Goal: Transaction & Acquisition: Book appointment/travel/reservation

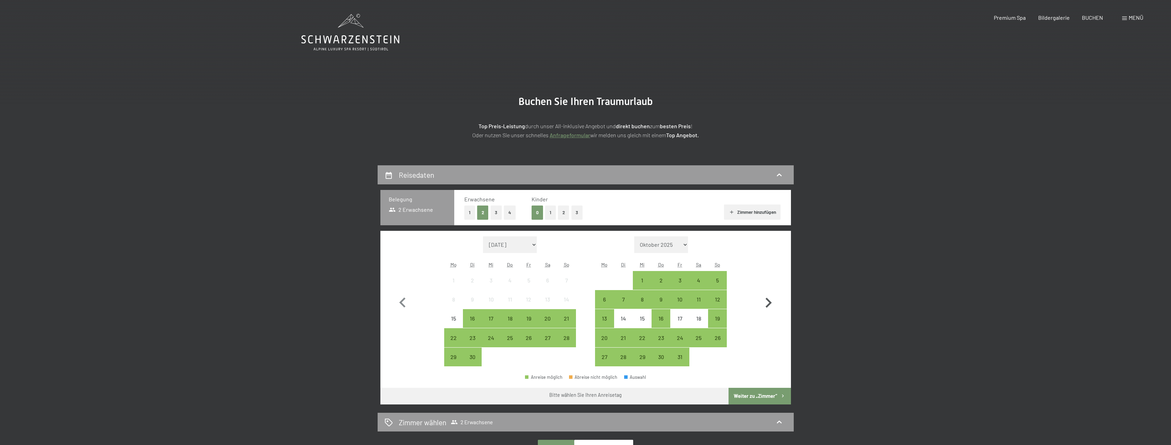
click at [765, 306] on icon "button" at bounding box center [768, 303] width 20 height 20
select select "[DATE]"
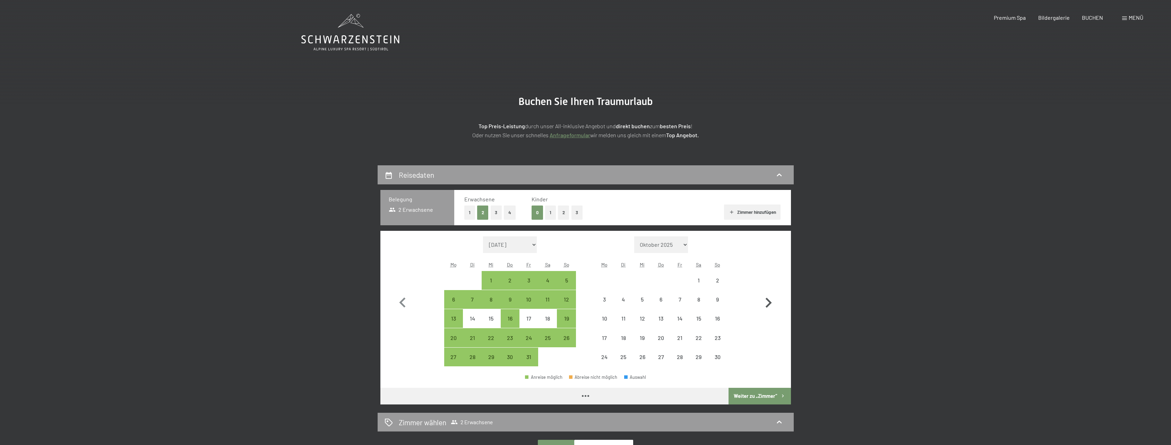
select select "[DATE]"
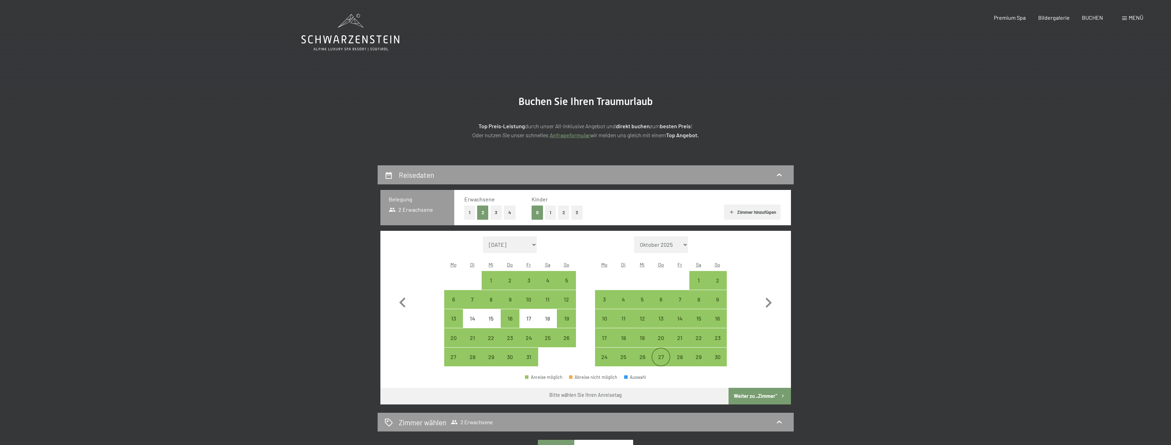
click at [662, 356] on div "27" at bounding box center [660, 362] width 17 height 17
select select "[DATE]"
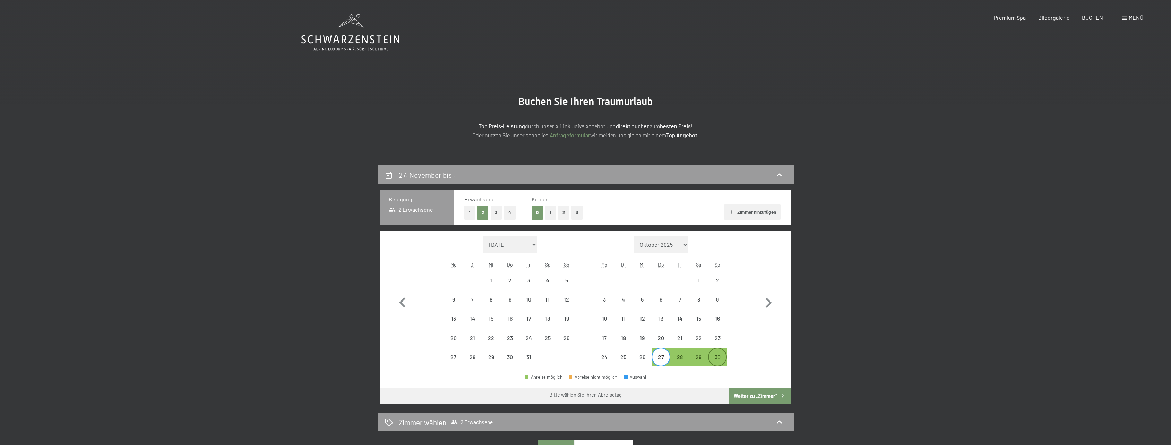
click at [717, 358] on div "30" at bounding box center [717, 362] width 17 height 17
select select "[DATE]"
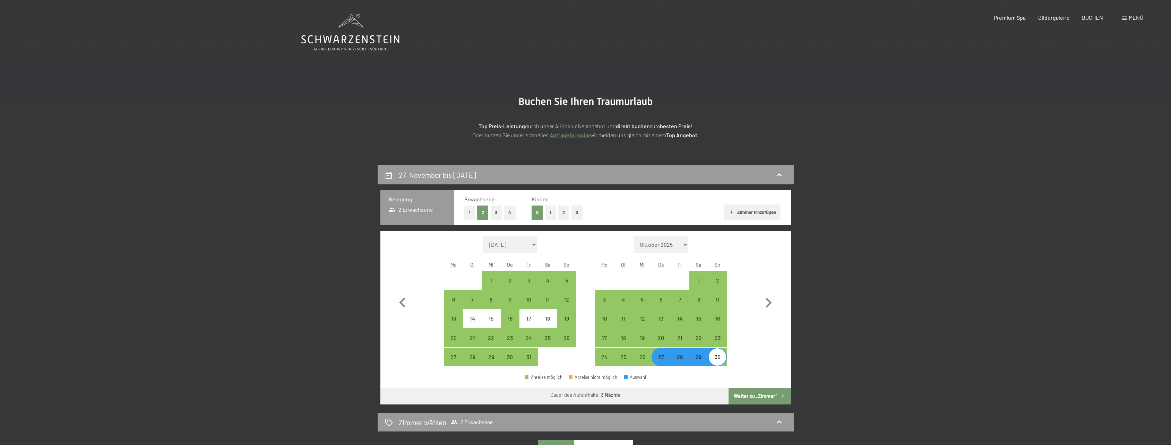
click at [748, 397] on button "Weiter zu „Zimmer“" at bounding box center [760, 396] width 62 height 17
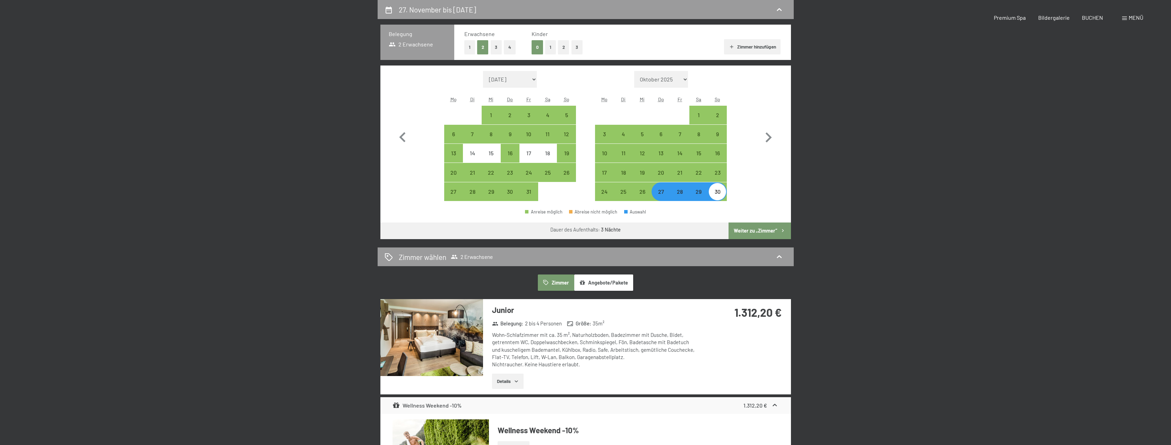
select select "[DATE]"
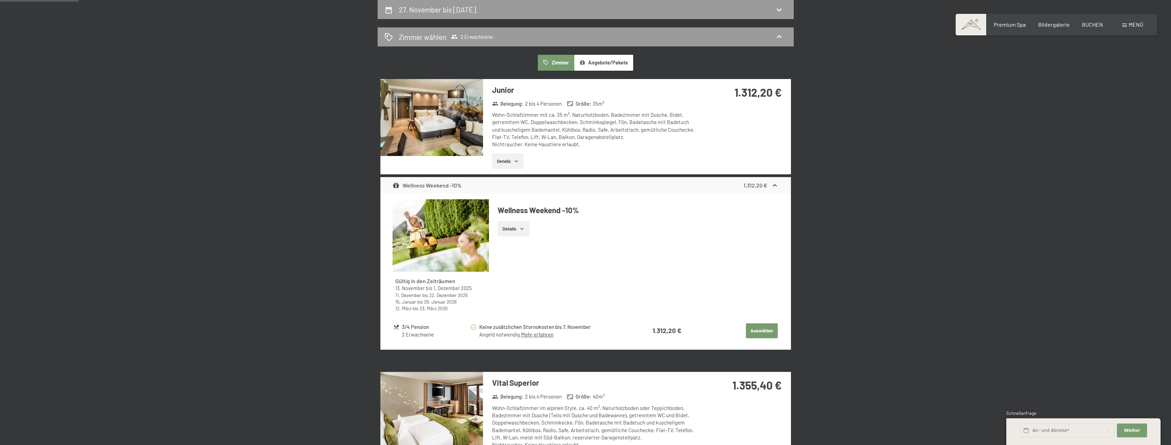
click at [549, 336] on link "Mehr erfahren" at bounding box center [537, 335] width 32 height 6
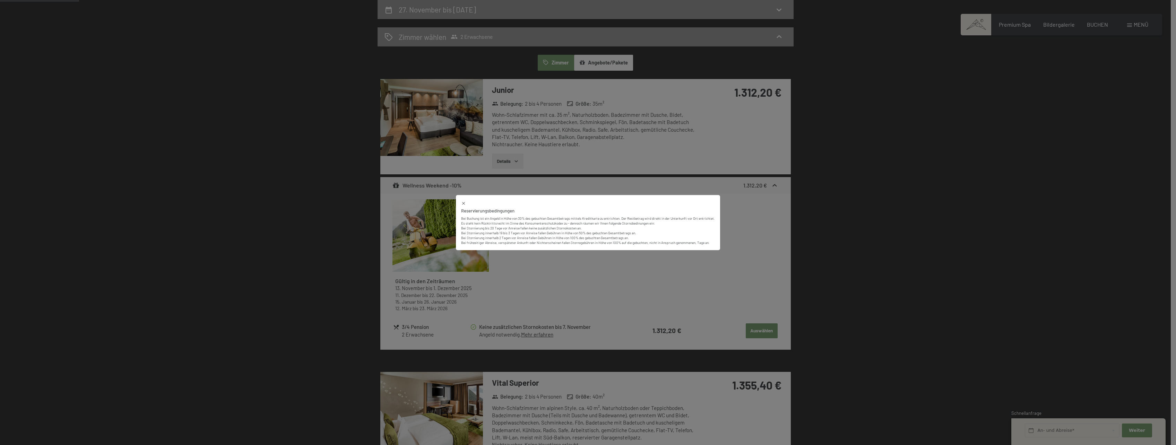
click at [462, 203] on icon at bounding box center [463, 203] width 5 height 5
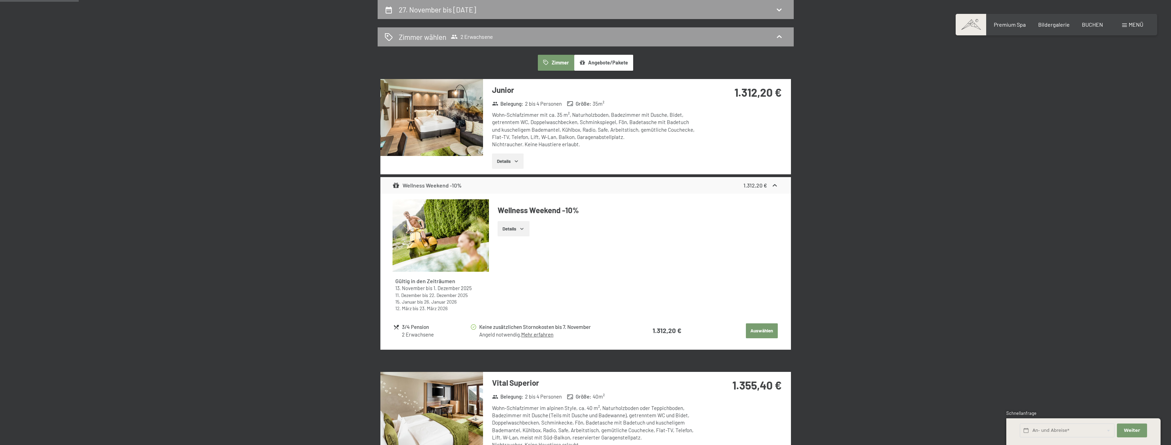
click at [518, 231] on button "Details" at bounding box center [514, 228] width 32 height 15
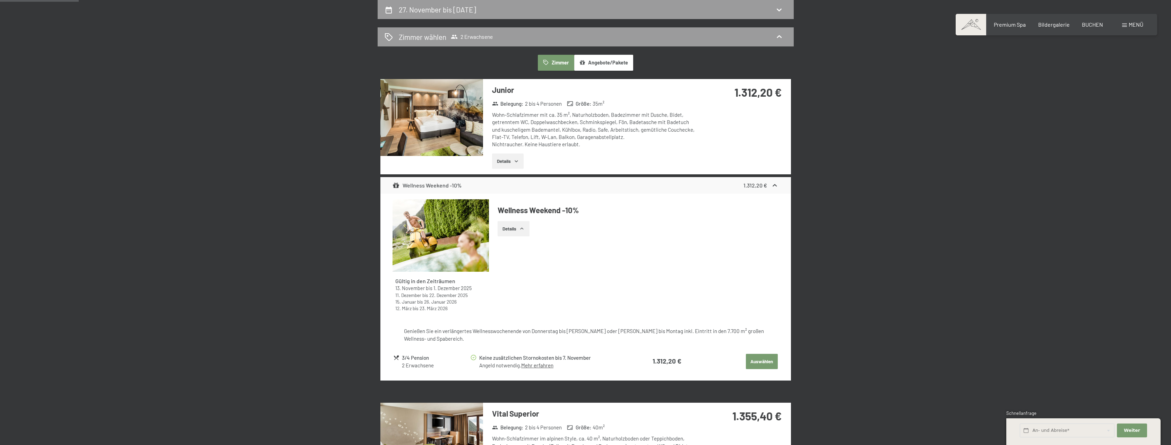
drag, startPoint x: 518, startPoint y: 231, endPoint x: 698, endPoint y: 262, distance: 183.3
click at [698, 262] on div "Gültig in den Zeiträumen 13. November bis 1. Dezember 2025 11. Dezember bis 22.…" at bounding box center [586, 258] width 386 height 118
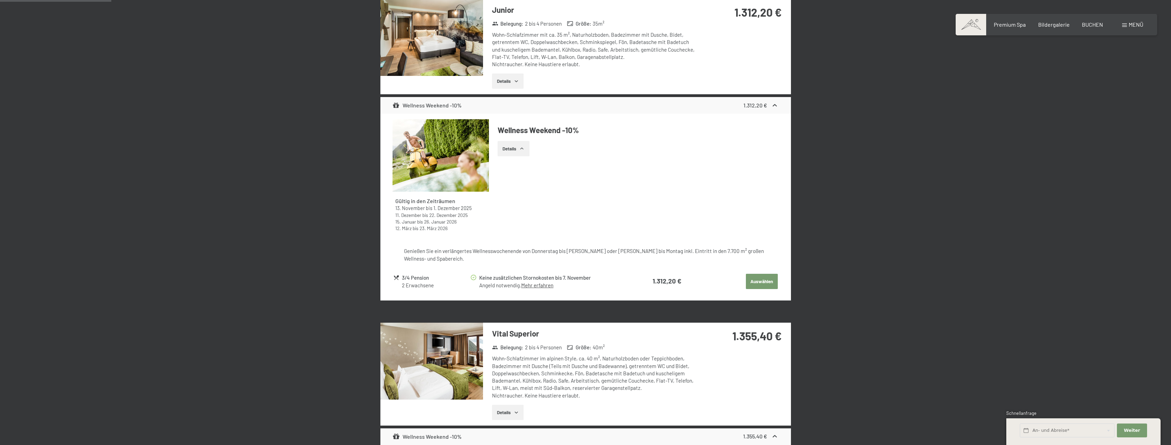
scroll to position [269, 0]
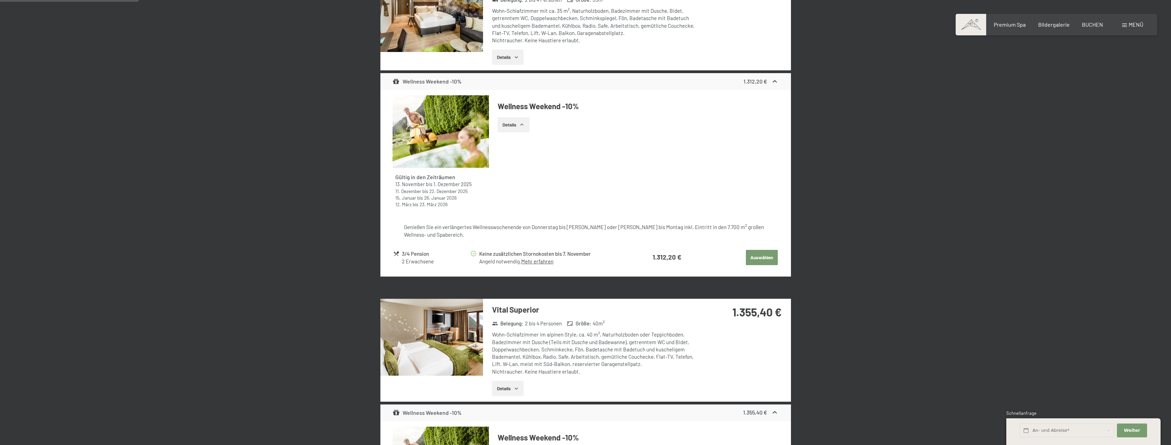
click at [517, 386] on icon "button" at bounding box center [517, 389] width 6 height 6
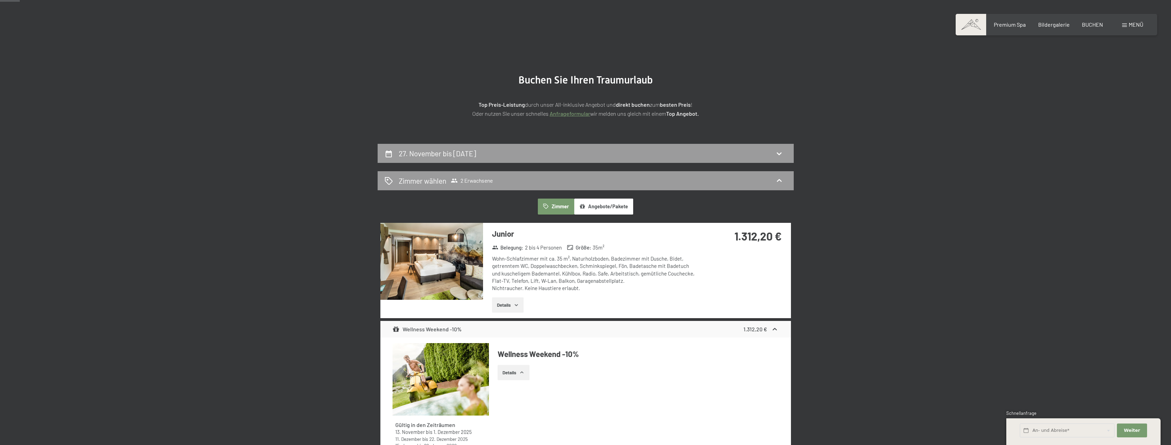
scroll to position [0, 0]
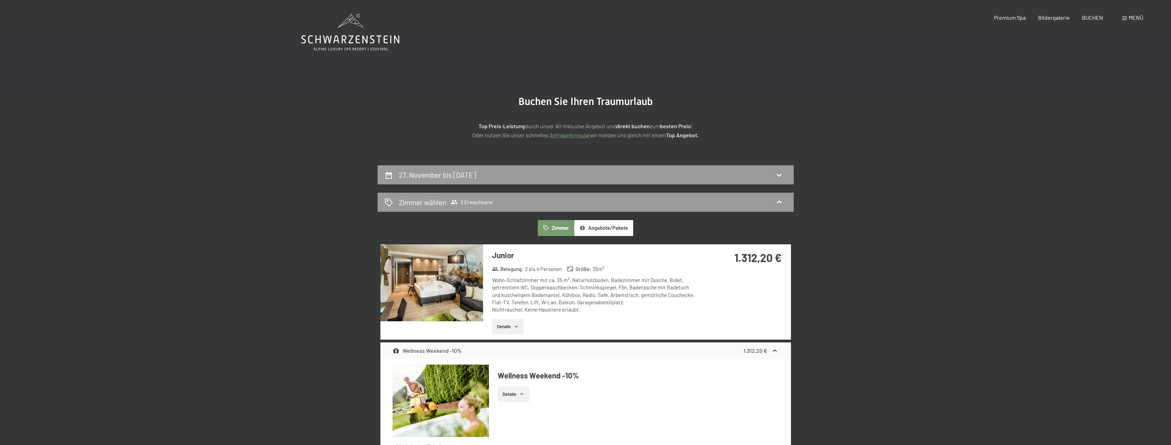
click at [604, 224] on button "Angebote/Pakete" at bounding box center [603, 228] width 59 height 16
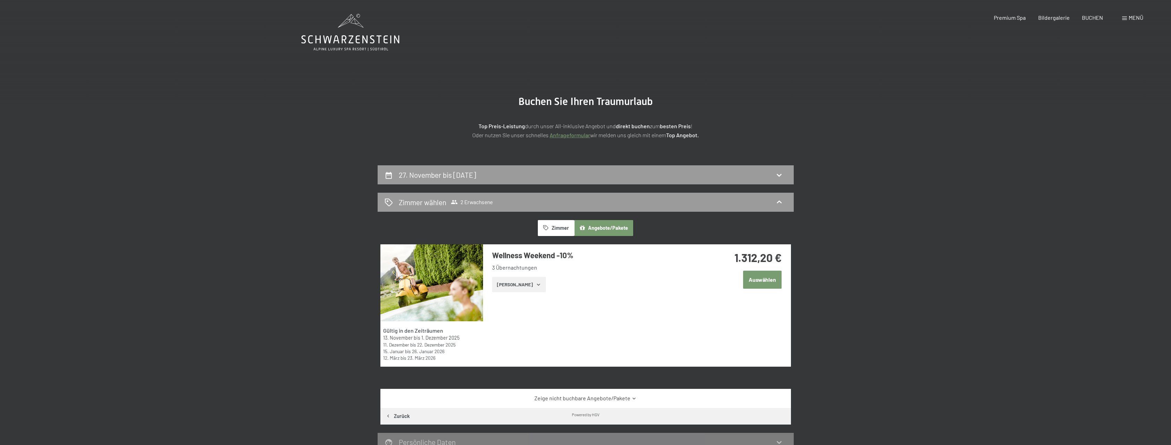
click at [524, 285] on button "[PERSON_NAME]" at bounding box center [519, 284] width 54 height 15
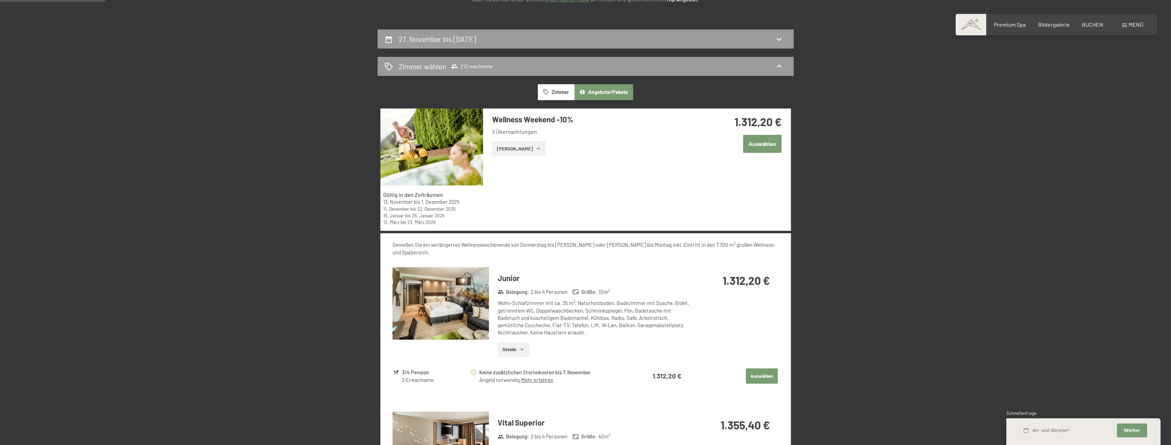
scroll to position [139, 0]
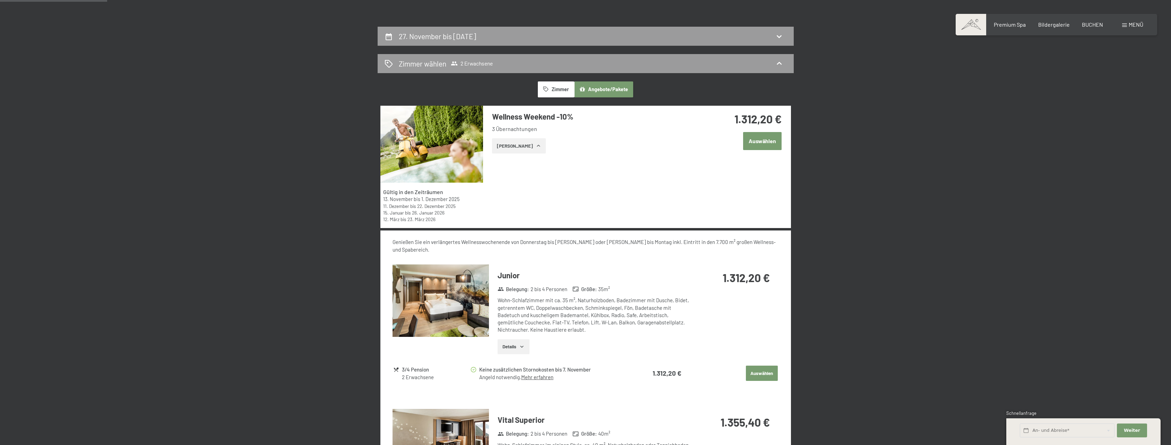
click at [456, 285] on img at bounding box center [441, 301] width 96 height 72
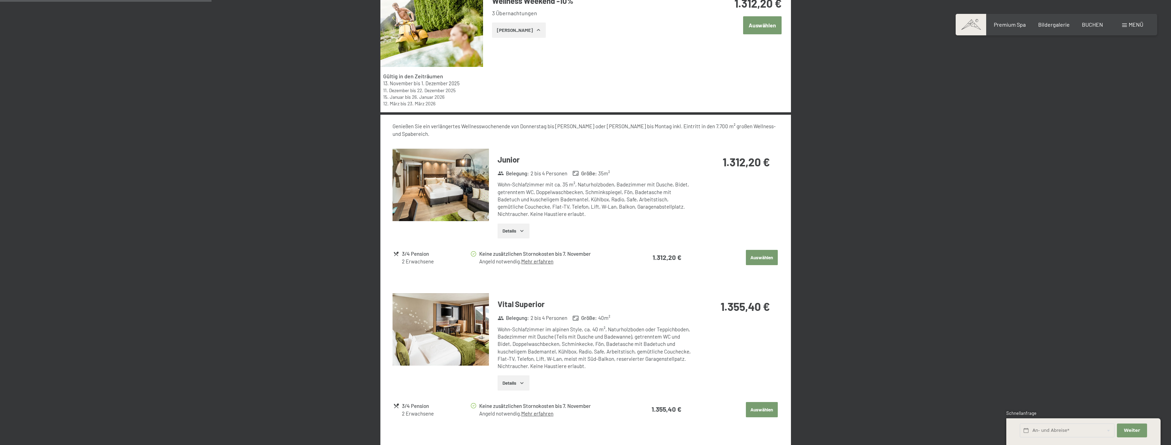
scroll to position [277, 0]
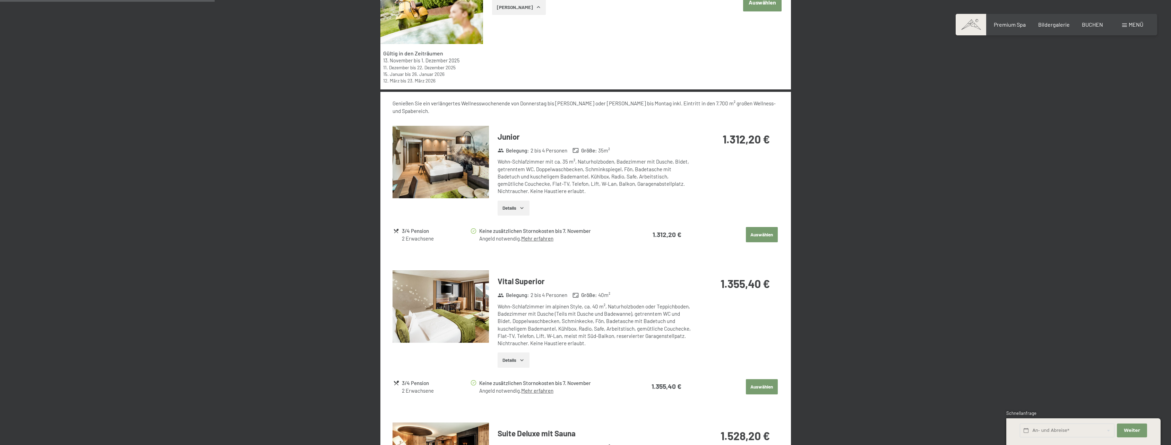
click at [455, 298] on img at bounding box center [441, 306] width 96 height 72
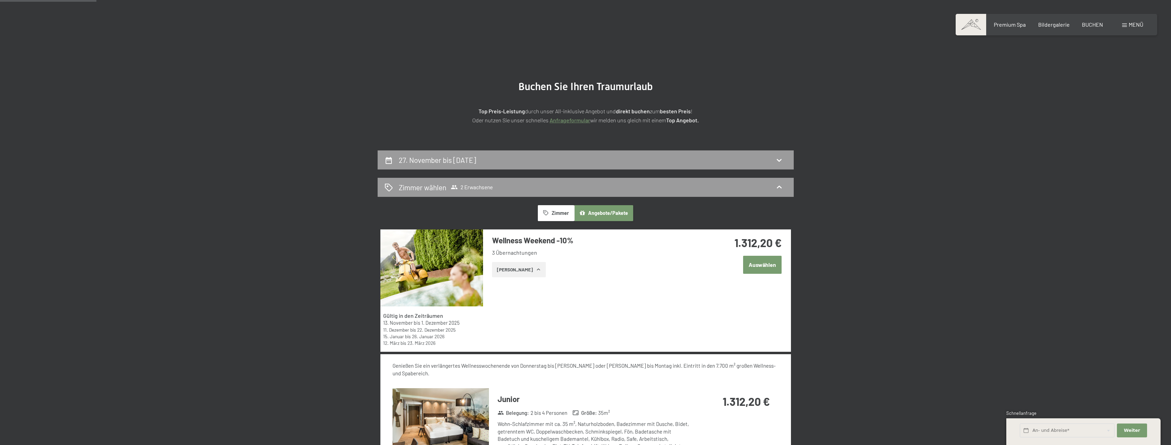
scroll to position [0, 0]
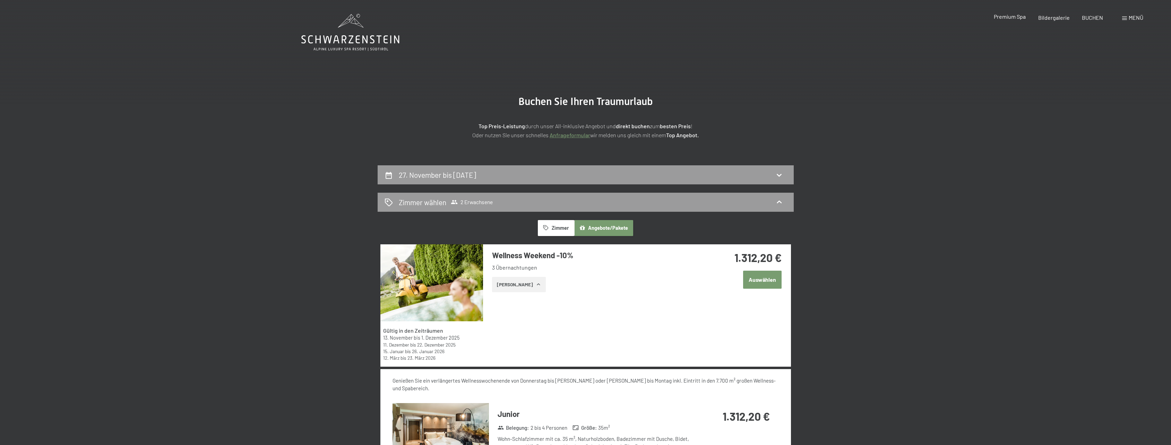
click at [1008, 18] on span "Premium Spa" at bounding box center [1010, 16] width 32 height 7
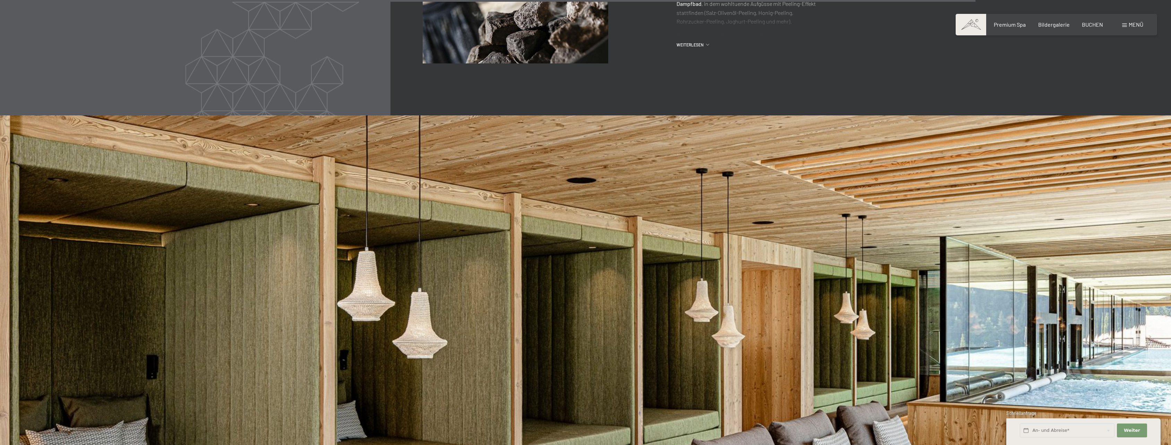
scroll to position [4578, 0]
